Goal: Task Accomplishment & Management: Use online tool/utility

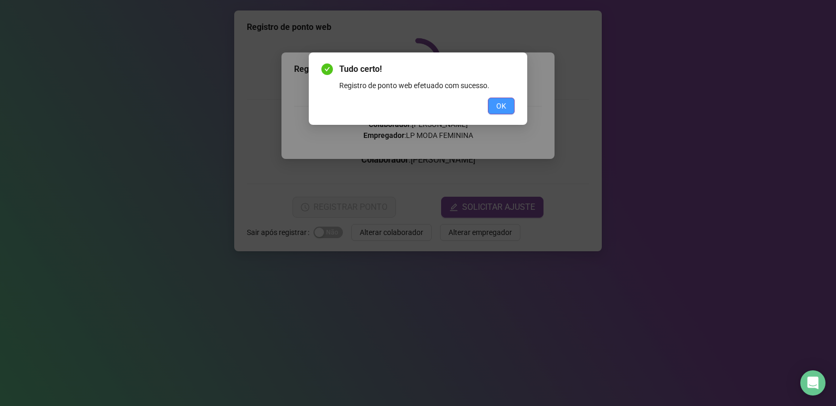
click at [503, 106] on span "OK" at bounding box center [501, 106] width 10 height 12
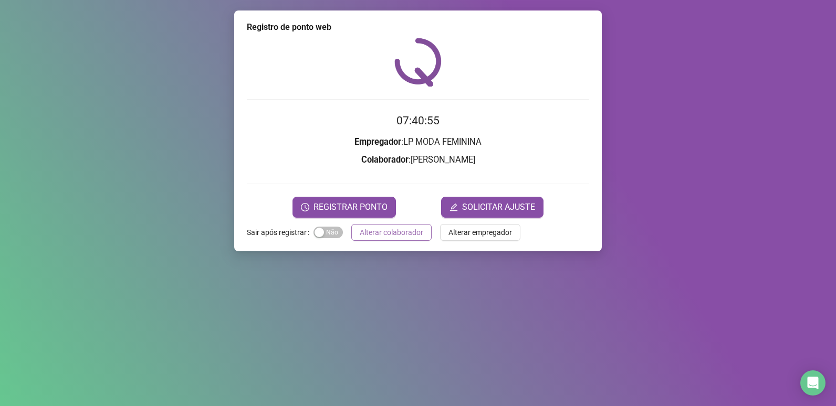
click at [395, 229] on span "Alterar colaborador" at bounding box center [392, 233] width 64 height 12
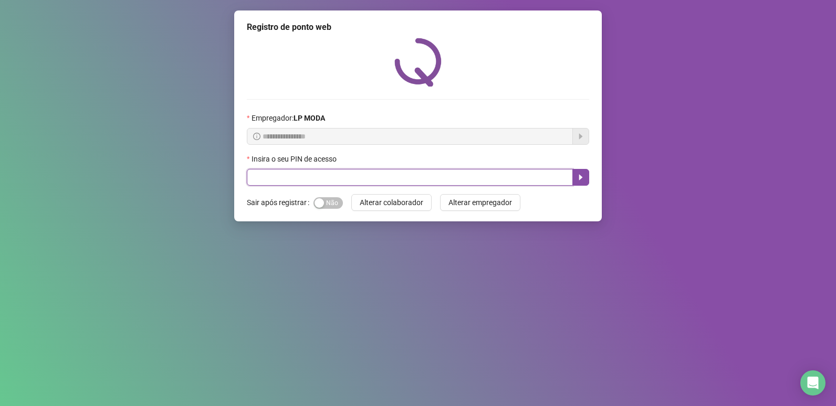
click at [346, 181] on input "text" at bounding box center [410, 177] width 326 height 17
type input "*****"
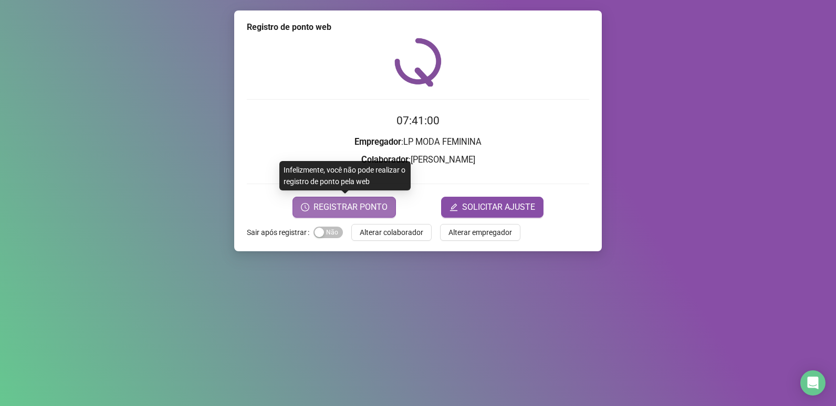
click at [375, 204] on span "REGISTRAR PONTO" at bounding box center [350, 207] width 74 height 13
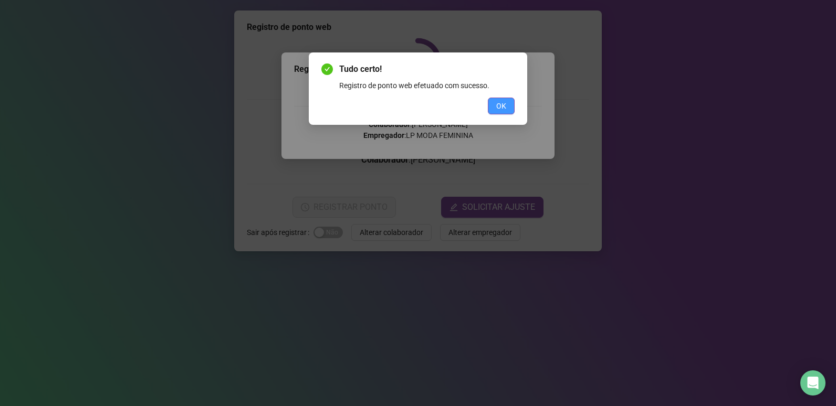
click at [505, 108] on span "OK" at bounding box center [501, 106] width 10 height 12
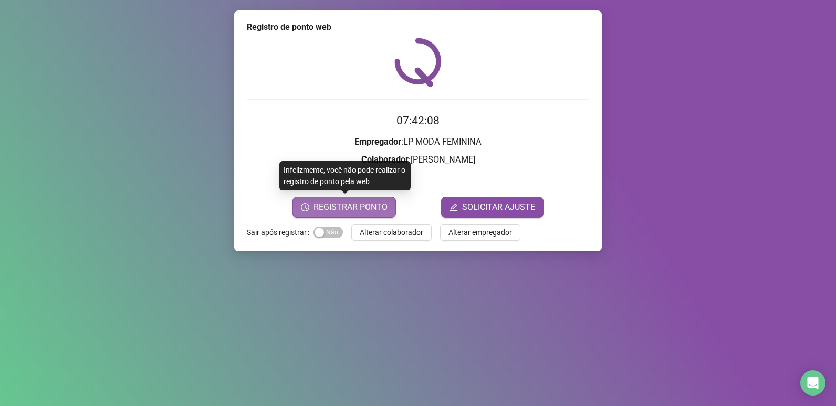
click at [369, 208] on span "REGISTRAR PONTO" at bounding box center [350, 207] width 74 height 13
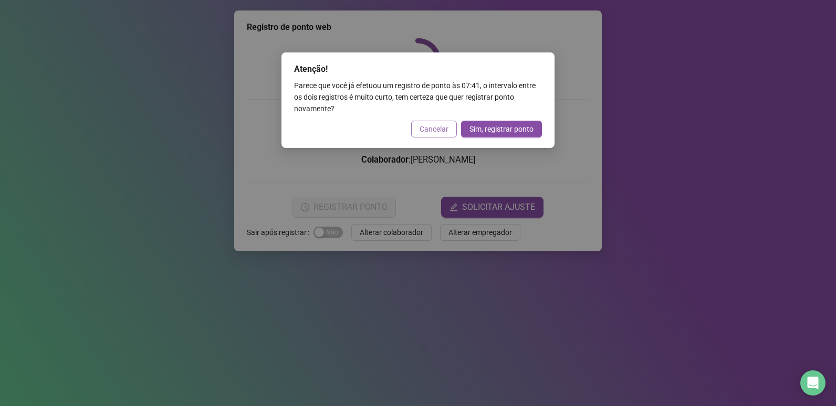
click at [433, 136] on button "Cancelar" at bounding box center [434, 129] width 46 height 17
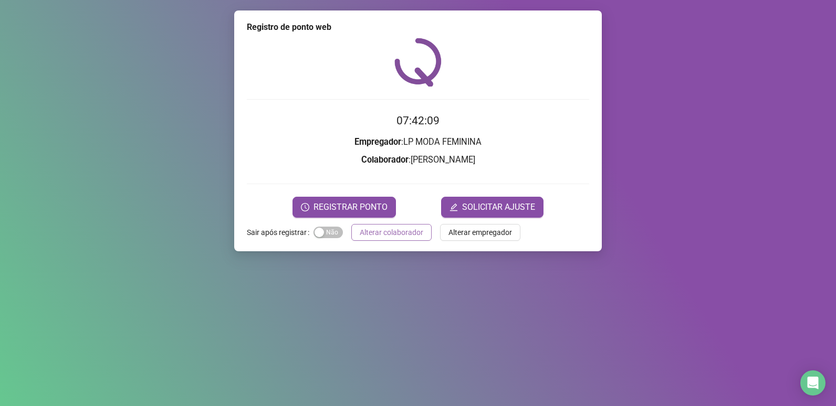
click at [393, 236] on span "Alterar colaborador" at bounding box center [392, 233] width 64 height 12
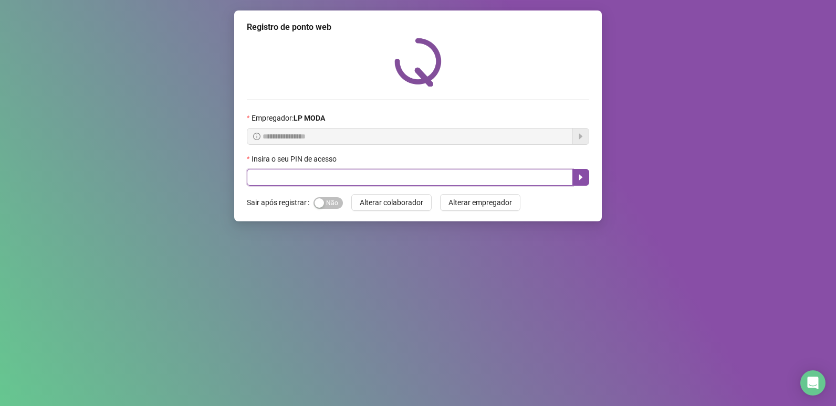
click at [406, 180] on input "text" at bounding box center [410, 177] width 326 height 17
type input "*****"
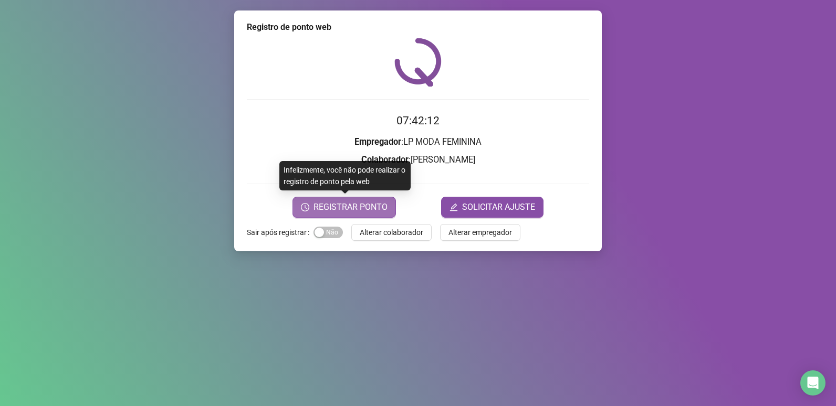
click at [365, 209] on span "REGISTRAR PONTO" at bounding box center [350, 207] width 74 height 13
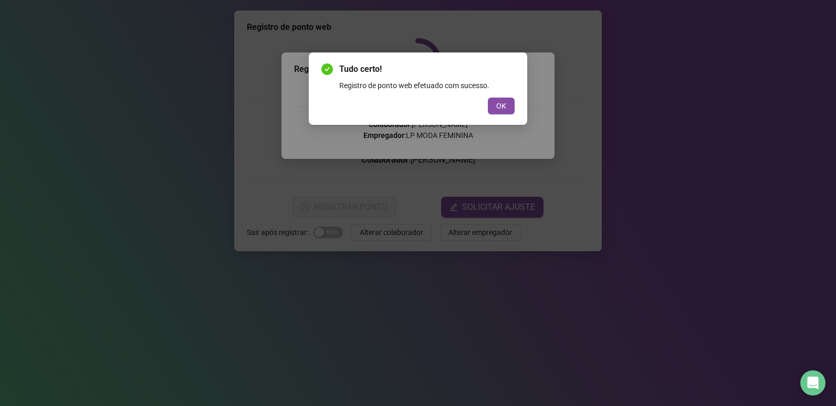
drag, startPoint x: 365, startPoint y: 209, endPoint x: 610, endPoint y: 402, distance: 311.6
click at [365, 210] on div "Tudo certo! Registro de ponto web efetuado com sucesso. OK" at bounding box center [418, 203] width 836 height 406
click at [570, 321] on div "Tudo certo! Registro de ponto web efetuado com sucesso. OK" at bounding box center [418, 203] width 836 height 406
